Goal: Information Seeking & Learning: Learn about a topic

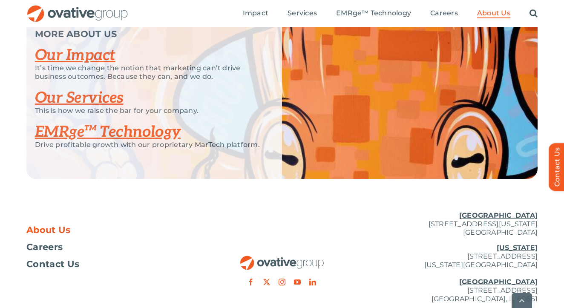
scroll to position [1885, 0]
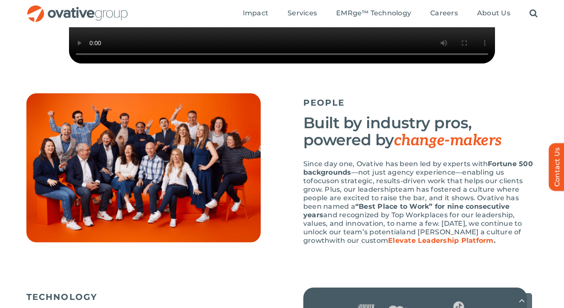
scroll to position [449, 0]
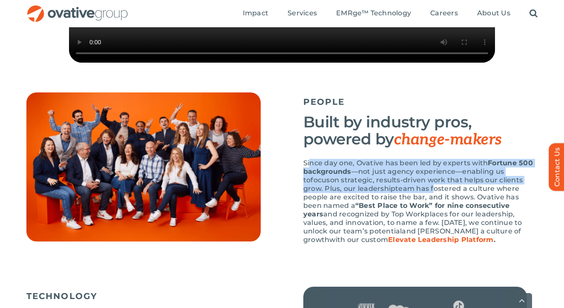
drag, startPoint x: 311, startPoint y: 179, endPoint x: 392, endPoint y: 208, distance: 86.3
click at [392, 208] on p "Since day one, Ovative has been led by experts with Fortune 500 backgrounds — n…" at bounding box center [421, 201] width 234 height 85
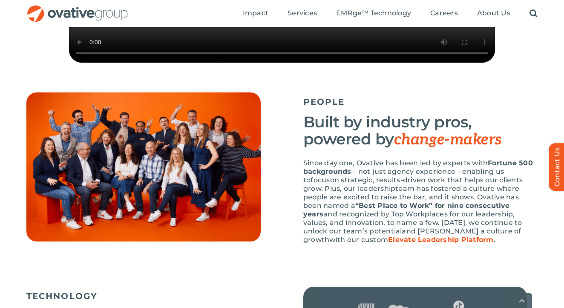
click at [363, 210] on span "team has fostered a culture where people are excited to raise the bar, and it s…" at bounding box center [412, 197] width 216 height 25
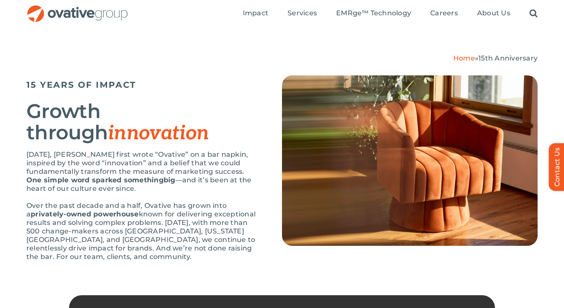
scroll to position [0, 0]
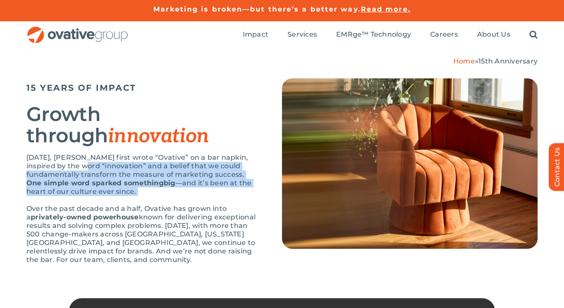
drag, startPoint x: 75, startPoint y: 163, endPoint x: 191, endPoint y: 189, distance: 119.8
click at [191, 189] on p "Fifteen years ago, Dale Nitschke first wrote “Ovative” on a bar napkin, inspire…" at bounding box center [143, 174] width 234 height 43
click at [137, 181] on span "One simple word sparked something" at bounding box center [94, 183] width 137 height 8
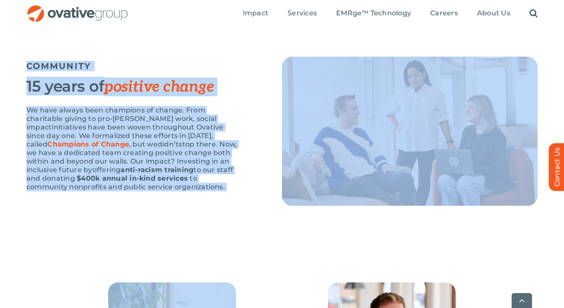
scroll to position [1448, 0]
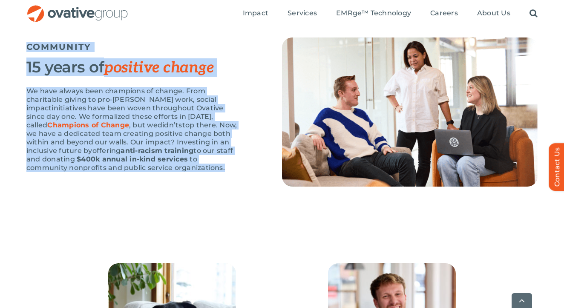
drag, startPoint x: 26, startPoint y: 84, endPoint x: 242, endPoint y: 203, distance: 246.2
copy div "15 YEARS OF IMPACT Growth through innovation Fifteen years ago, Dale Nitschke f…"
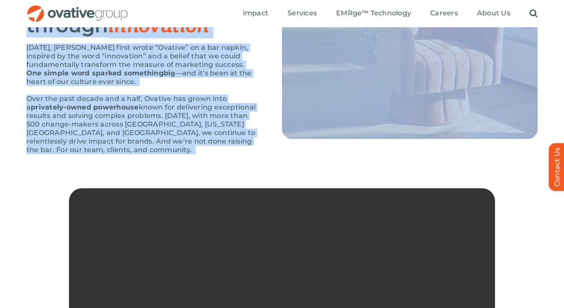
scroll to position [0, 0]
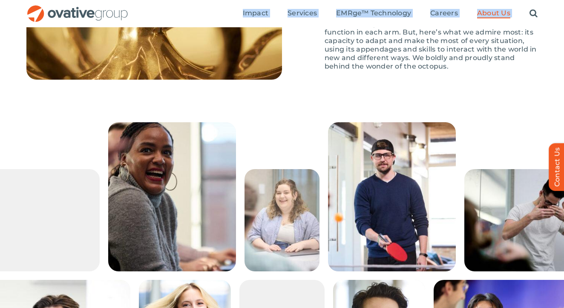
scroll to position [1363, 0]
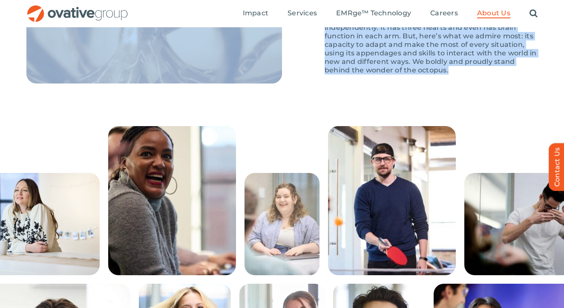
drag, startPoint x: 24, startPoint y: 138, endPoint x: 449, endPoint y: 104, distance: 426.7
copy div "LOREM IP Dolorsitam consectet adipiscin El’se doei tem inc utlabore etdoloremag…"
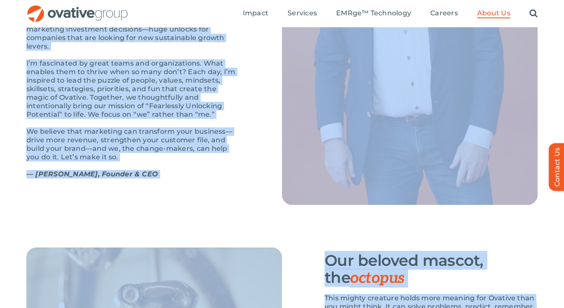
scroll to position [1061, 0]
